Goal: Find specific page/section: Find specific page/section

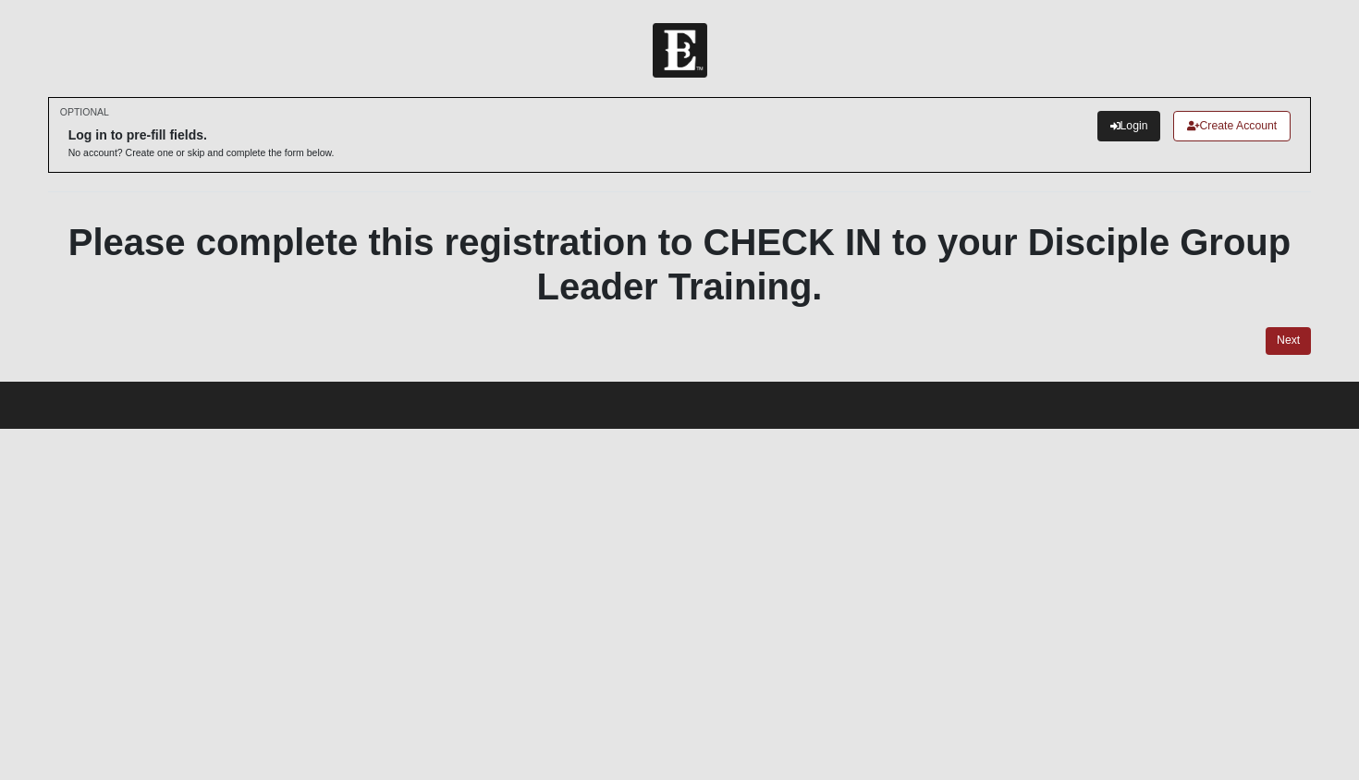
click at [1129, 131] on link "Login" at bounding box center [1130, 126] width 64 height 31
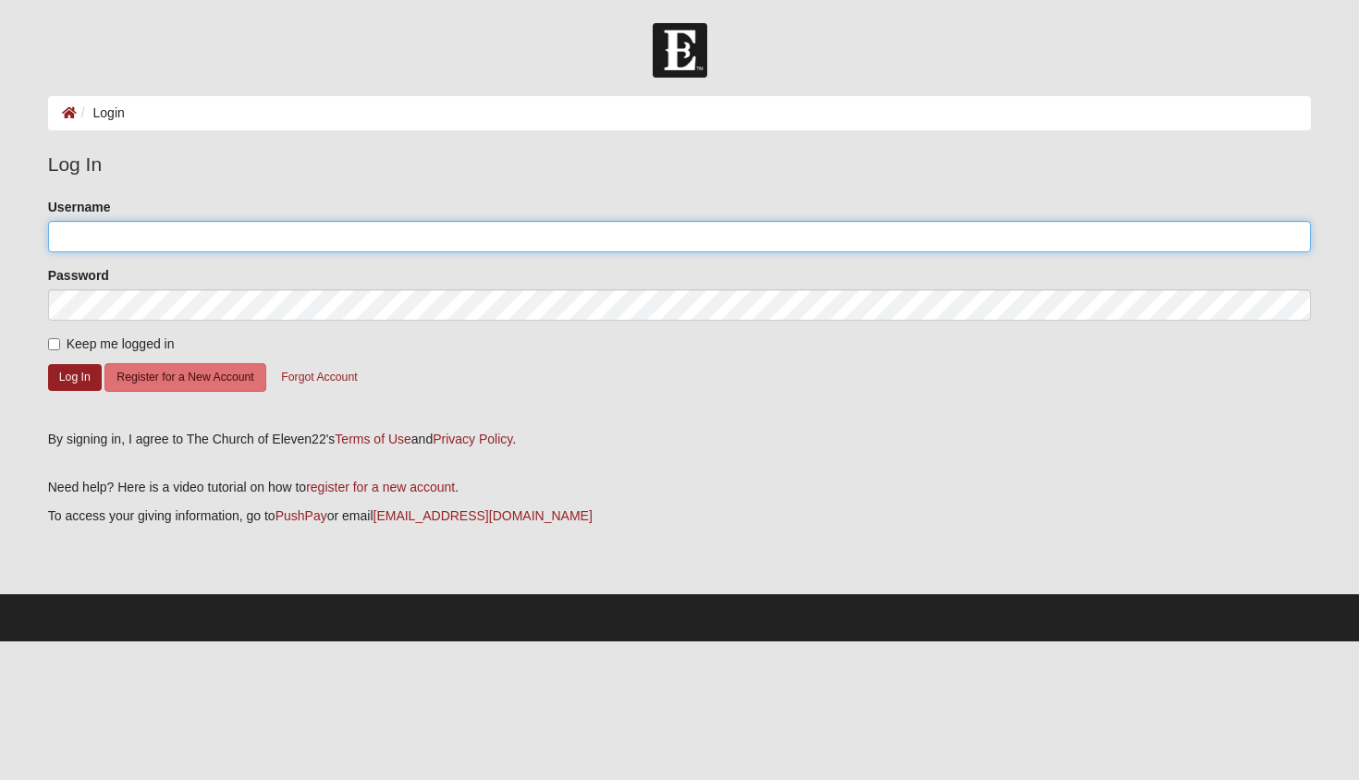
type input "TxDeuce"
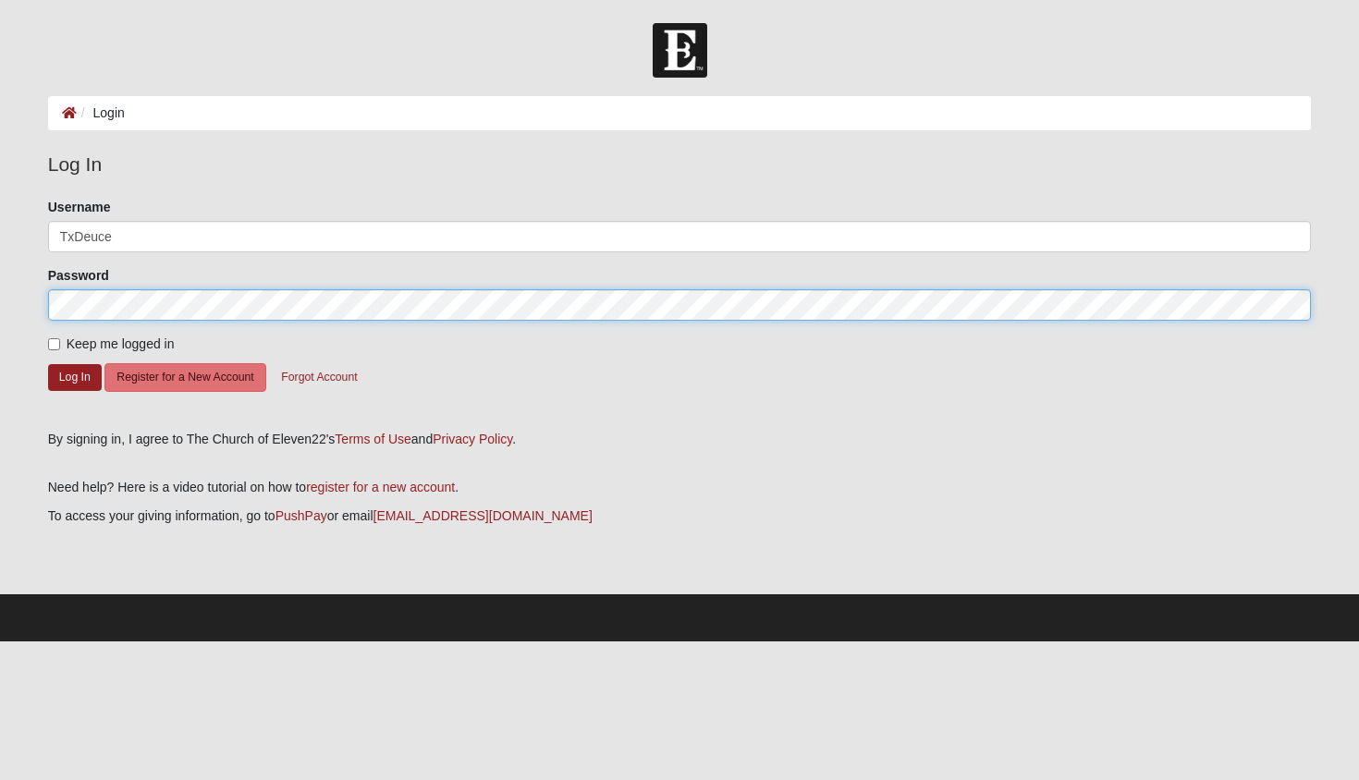
click at [74, 376] on button "Log In" at bounding box center [75, 377] width 54 height 27
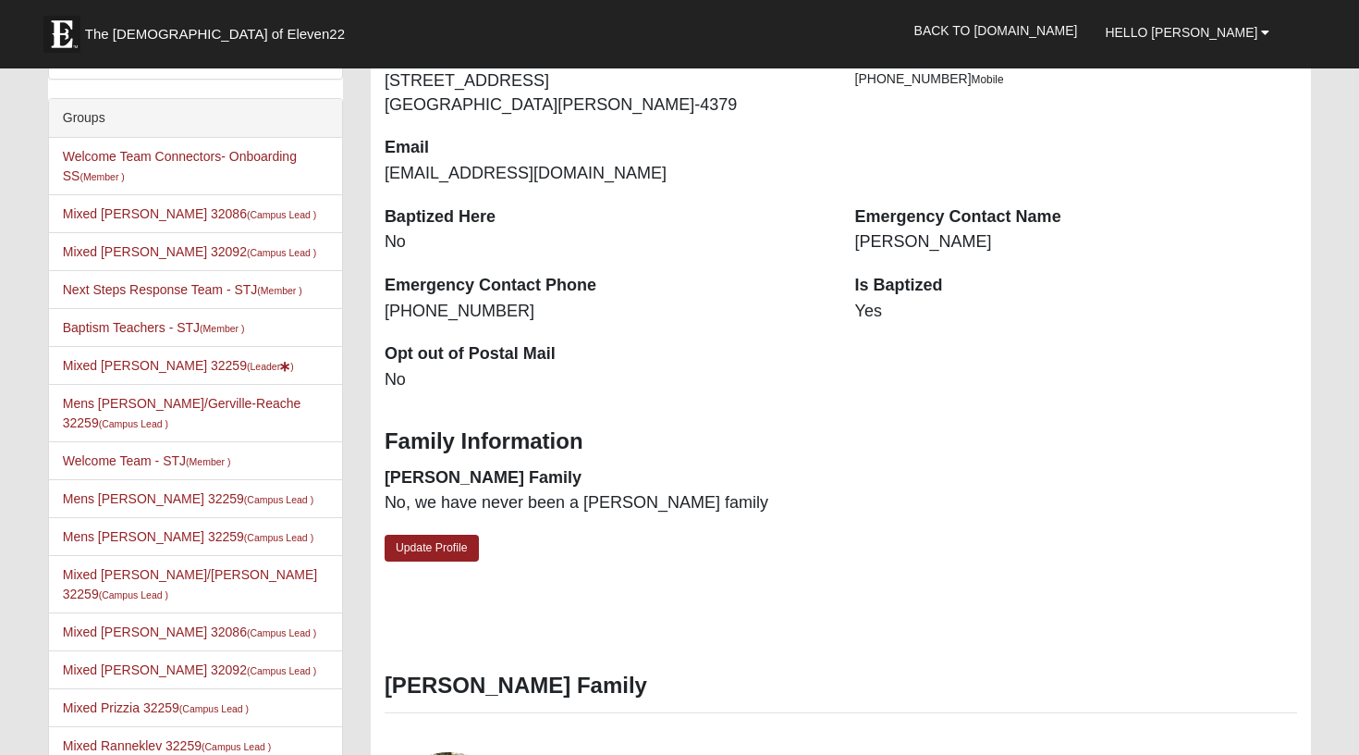
scroll to position [335, 0]
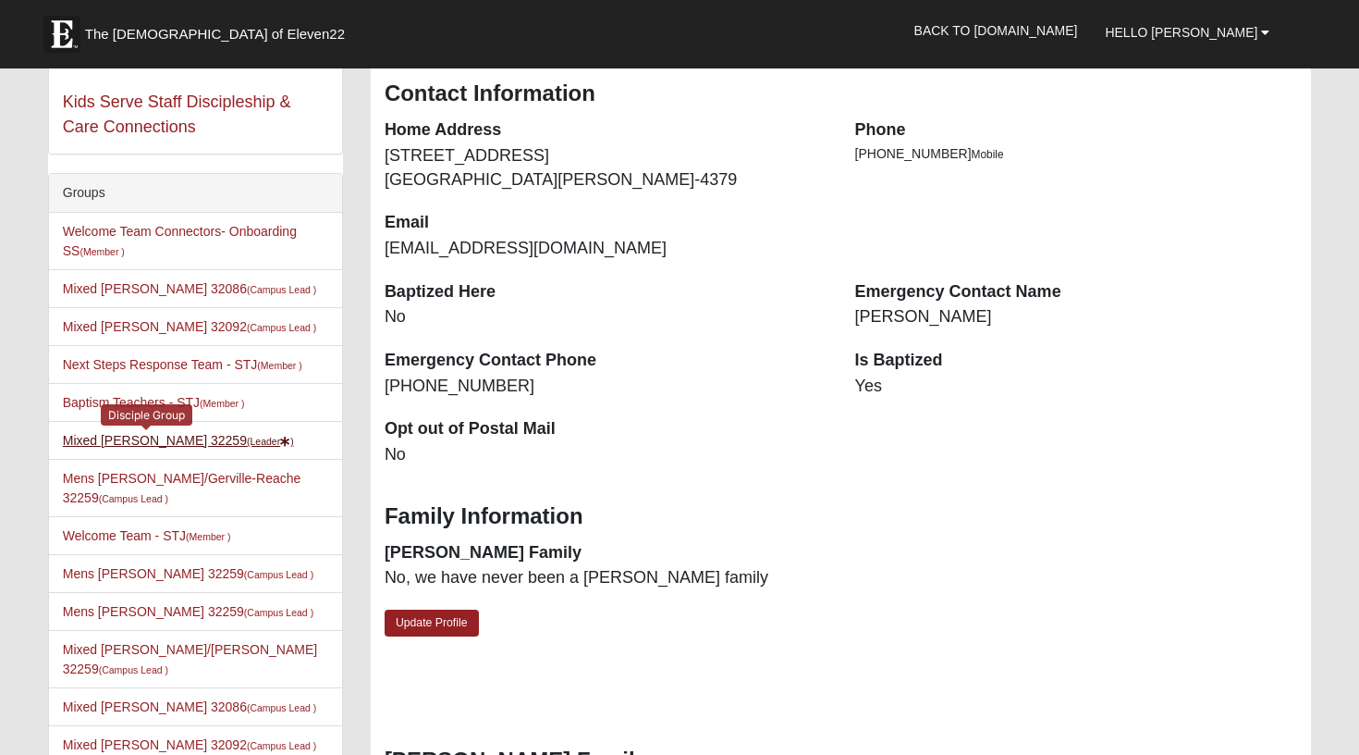
click at [102, 442] on link "Mixed Perez 32259 (Leader )" at bounding box center [178, 440] width 231 height 15
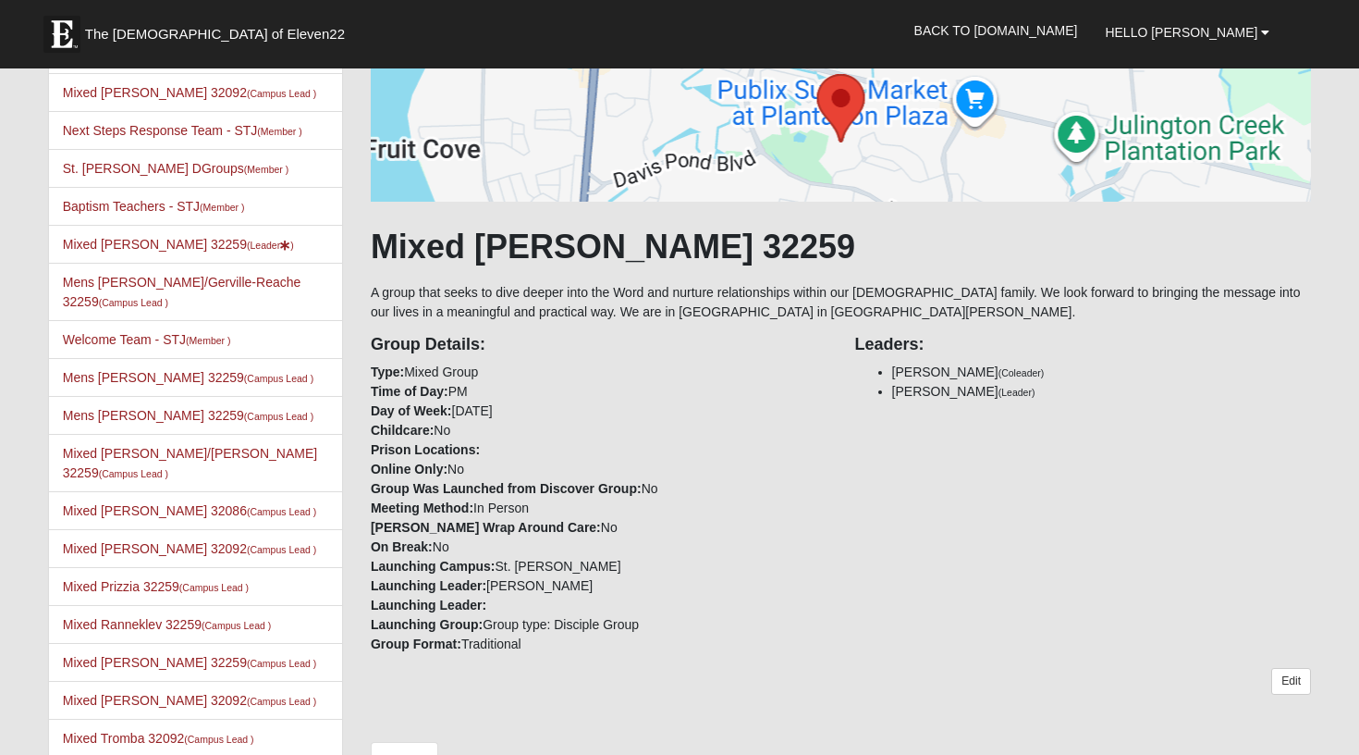
scroll to position [139, 0]
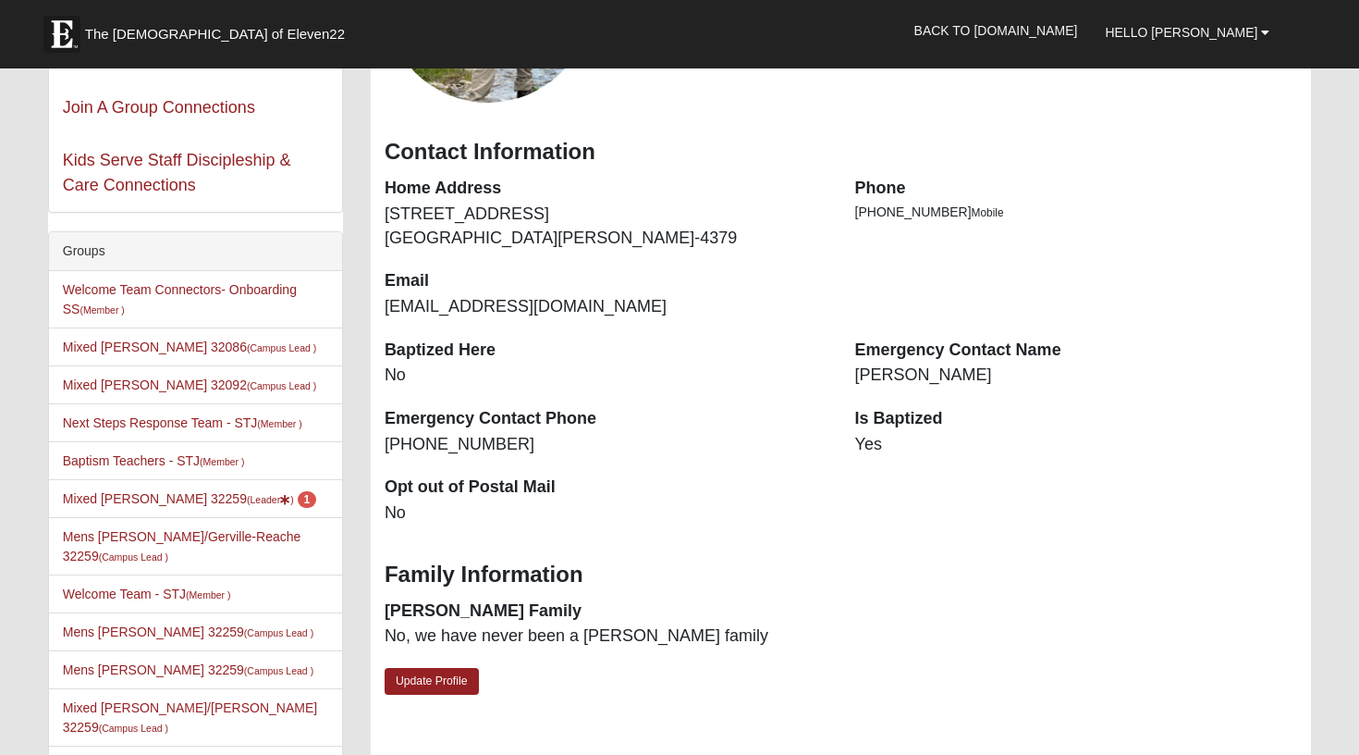
scroll to position [237, 0]
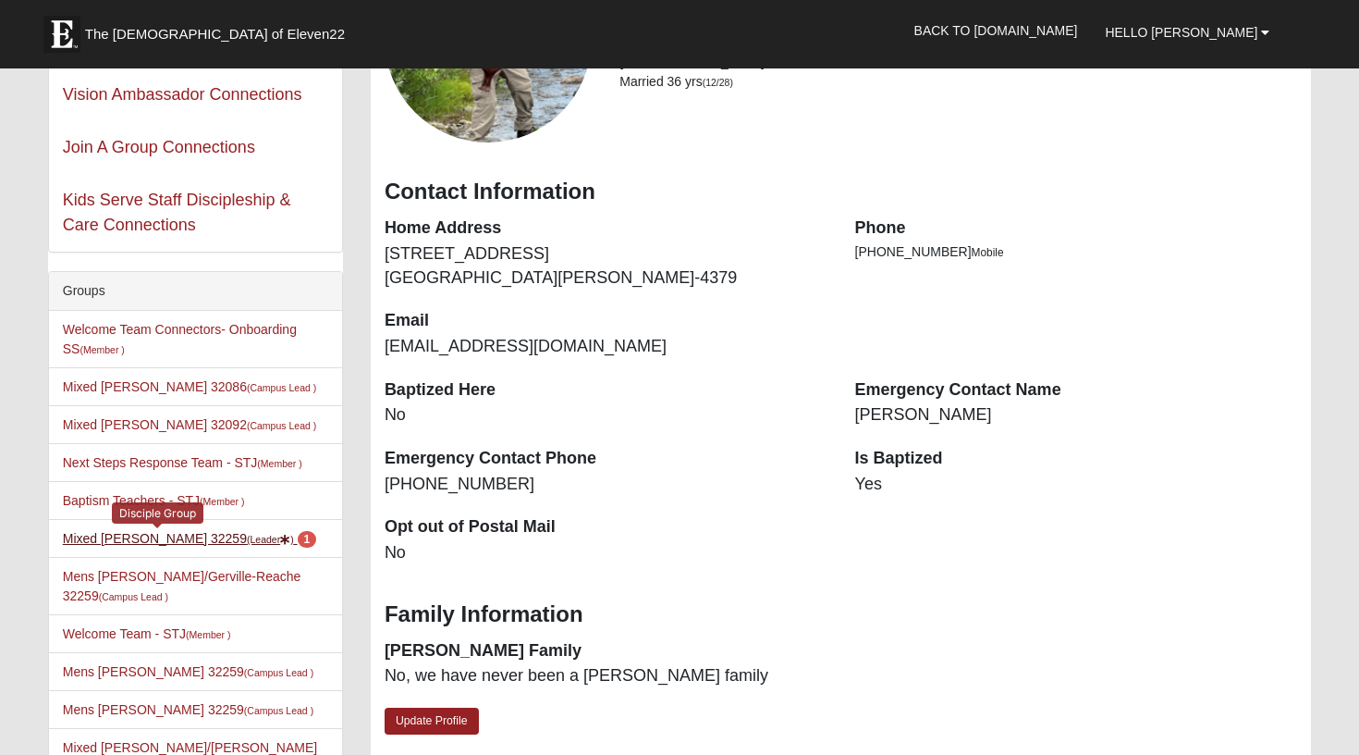
click at [153, 534] on link "Mixed Perez 32259 (Leader ) 1" at bounding box center [189, 538] width 253 height 15
